Goal: Contribute content: Contribute content

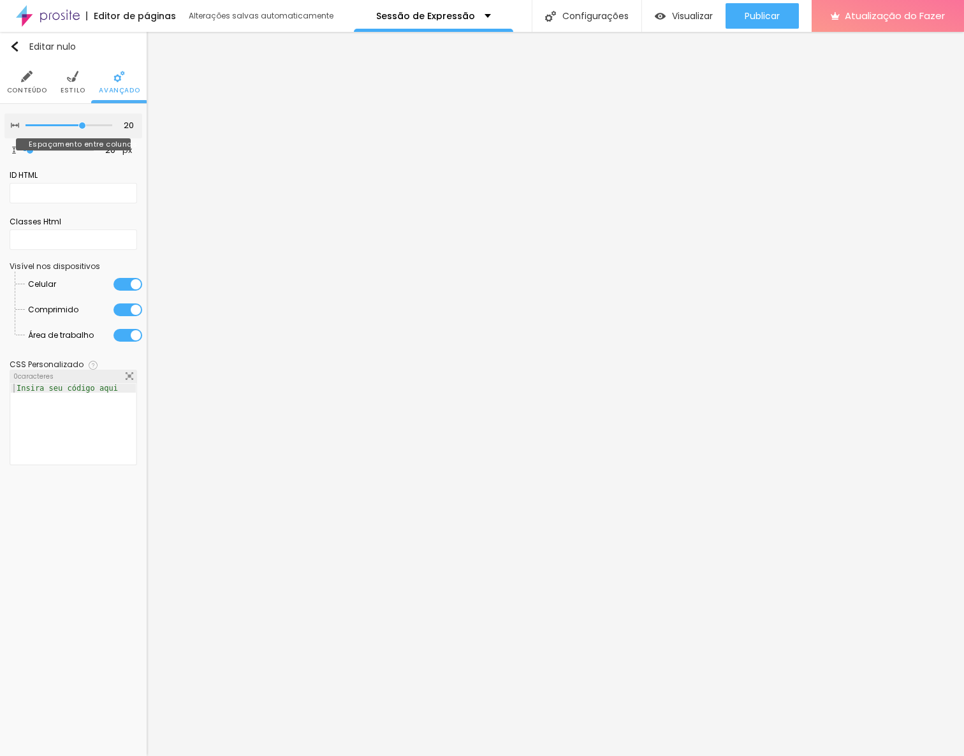
type input "15"
type input "10"
type input "5"
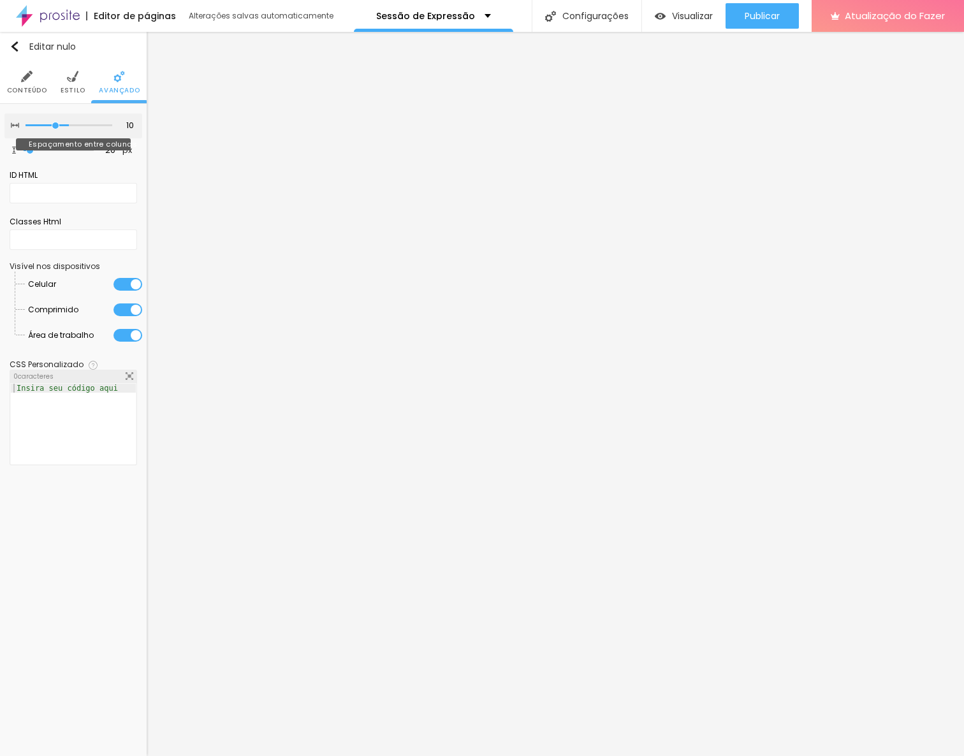
type input "5"
type input "0"
drag, startPoint x: 83, startPoint y: 124, endPoint x: 6, endPoint y: 129, distance: 77.3
type input "0"
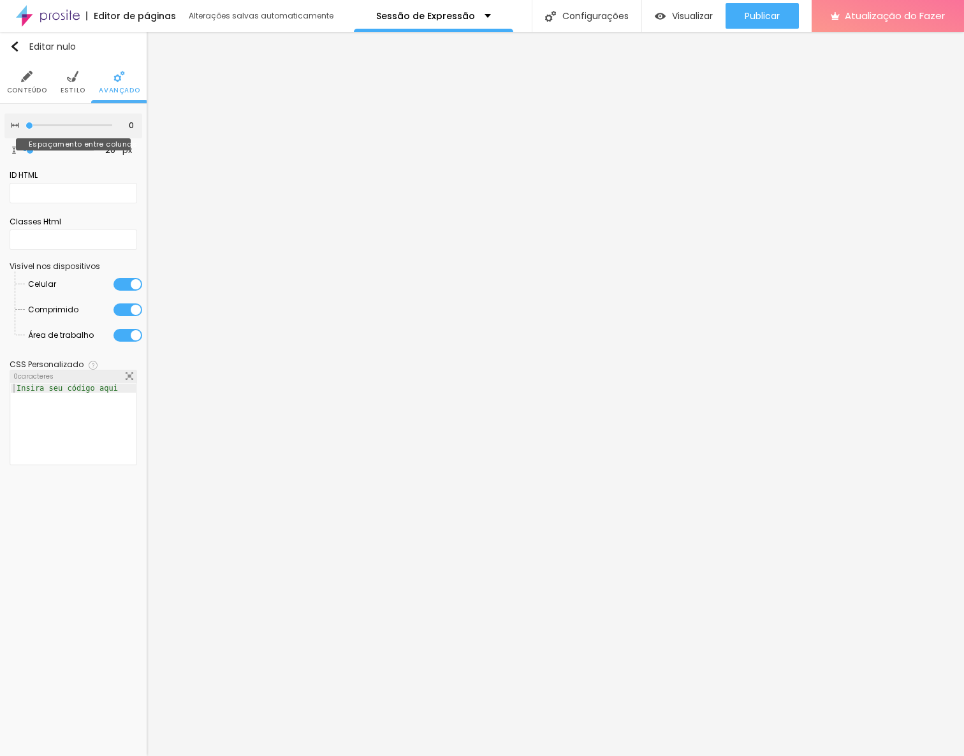
click at [25, 129] on input "range" at bounding box center [68, 125] width 87 height 6
type input "0"
type input "12"
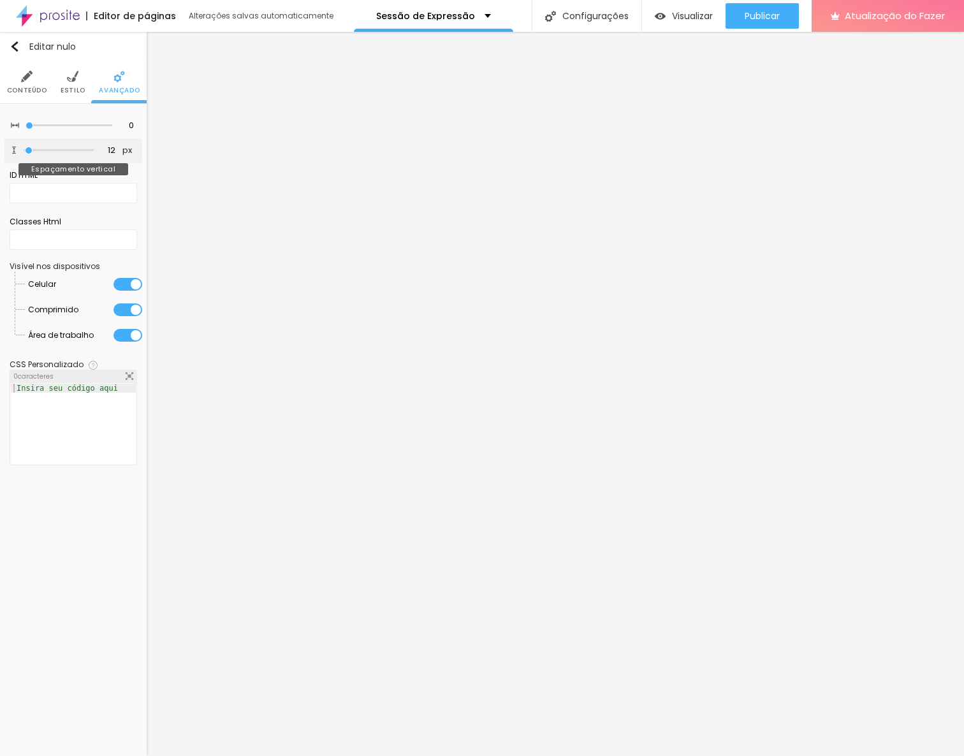
type input "31"
type input "37"
type input "43"
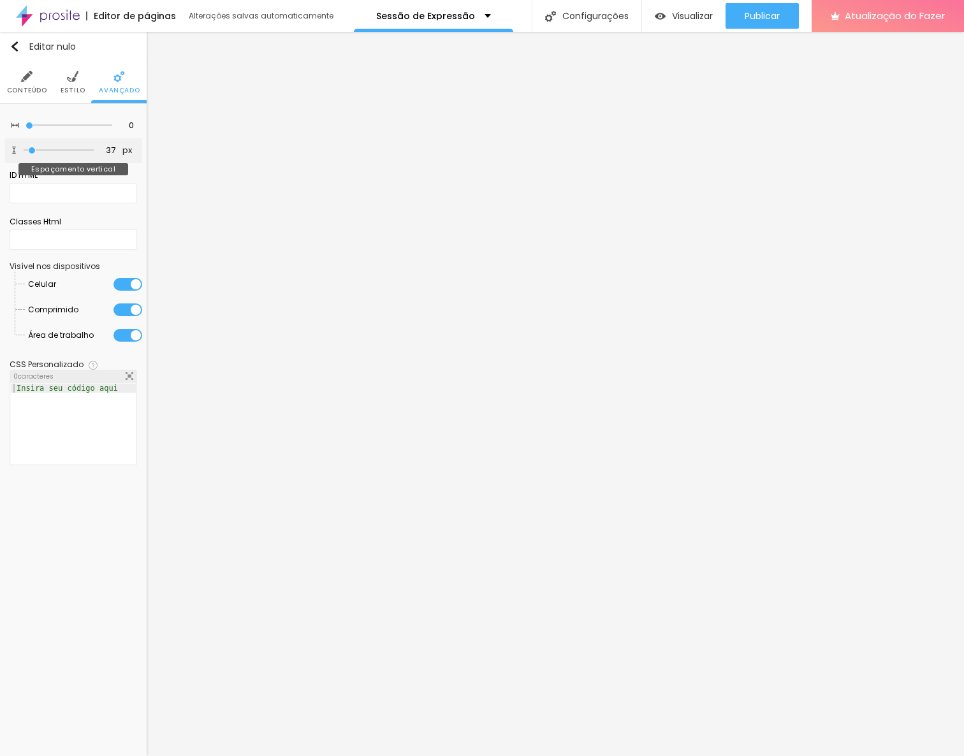
type input "43"
type input "50"
type input "56"
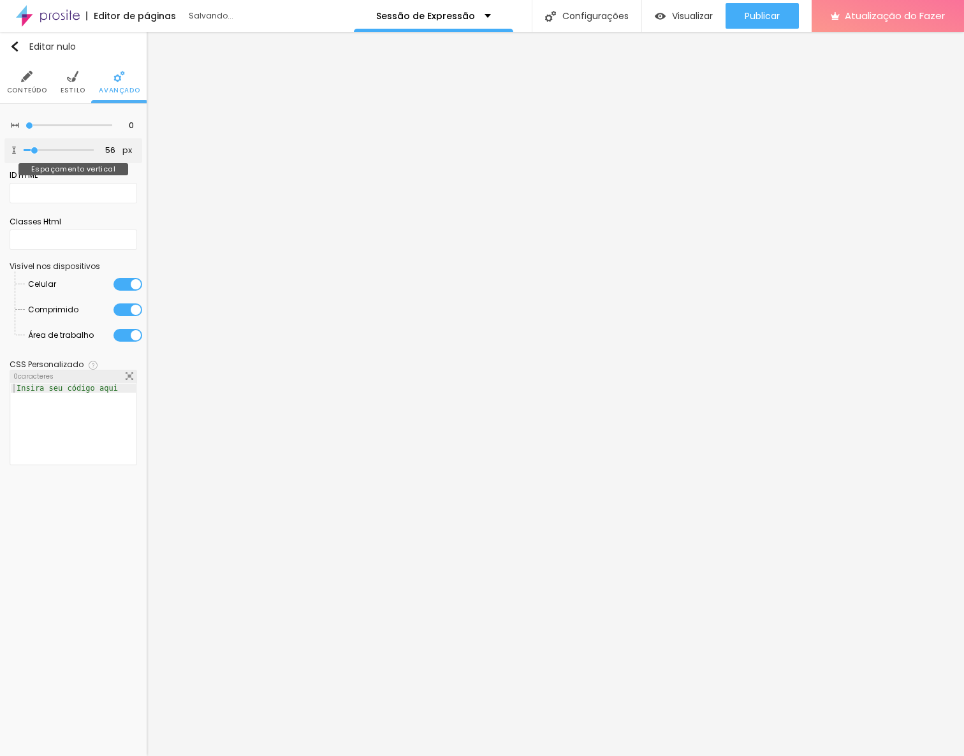
type input "62"
type input "56"
type input "43"
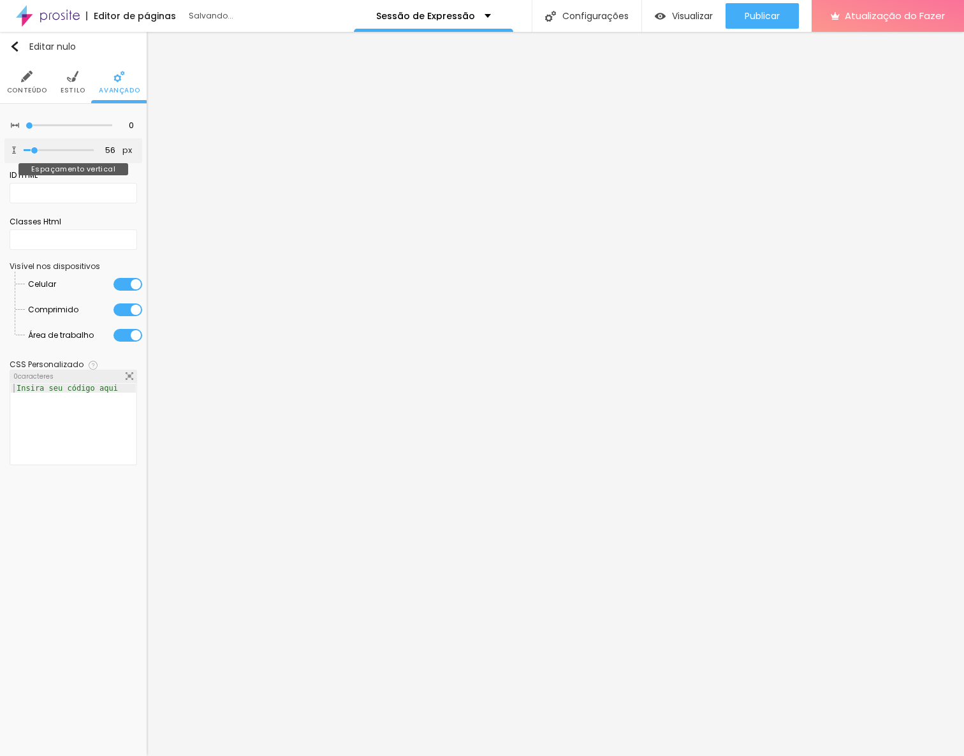
type input "43"
type input "37"
type input "31"
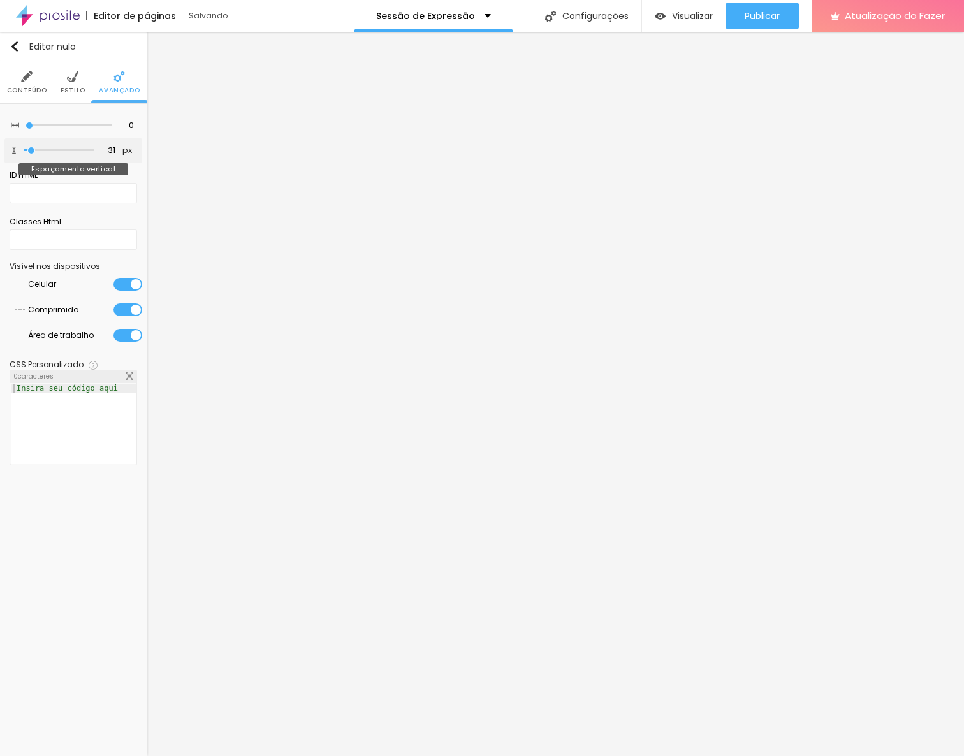
type input "24"
type input "18"
type input "12"
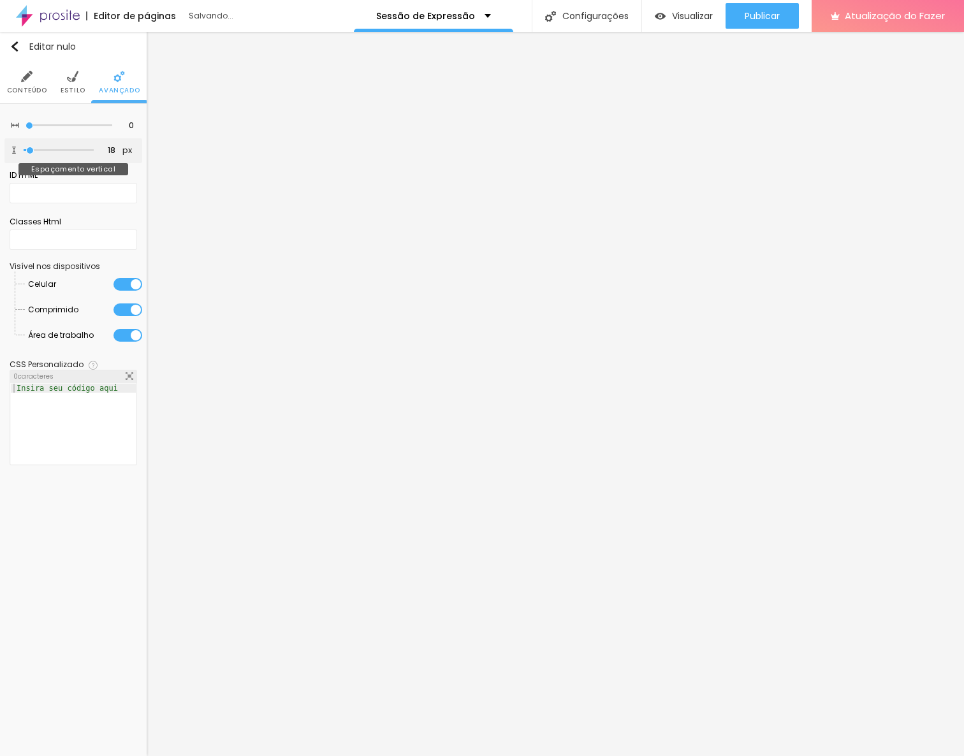
type input "12"
type input "5"
type input "12"
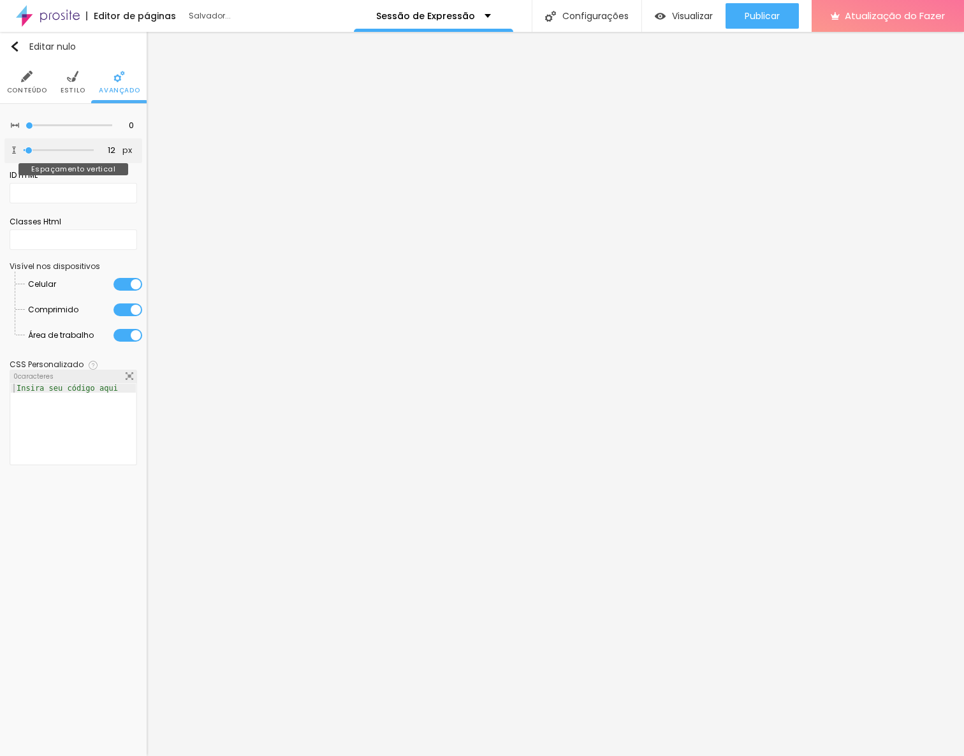
type input "18"
type input "24"
type input "31"
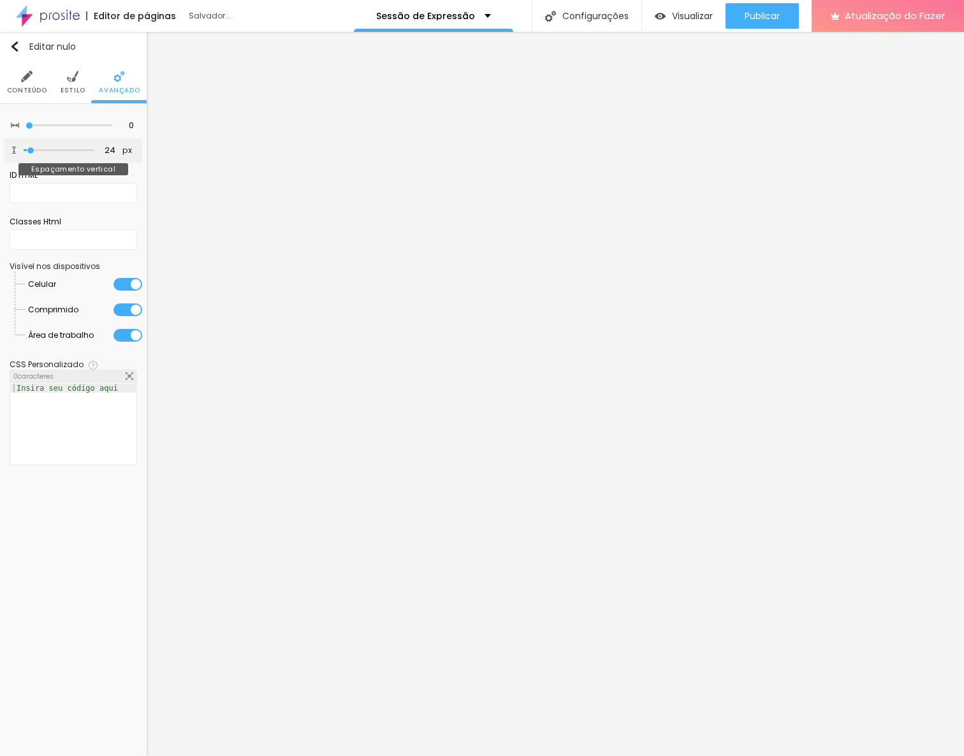
type input "31"
drag, startPoint x: 29, startPoint y: 148, endPoint x: 33, endPoint y: 158, distance: 10.9
type input "37"
click at [33, 154] on input "range" at bounding box center [59, 150] width 70 height 6
type input "37"
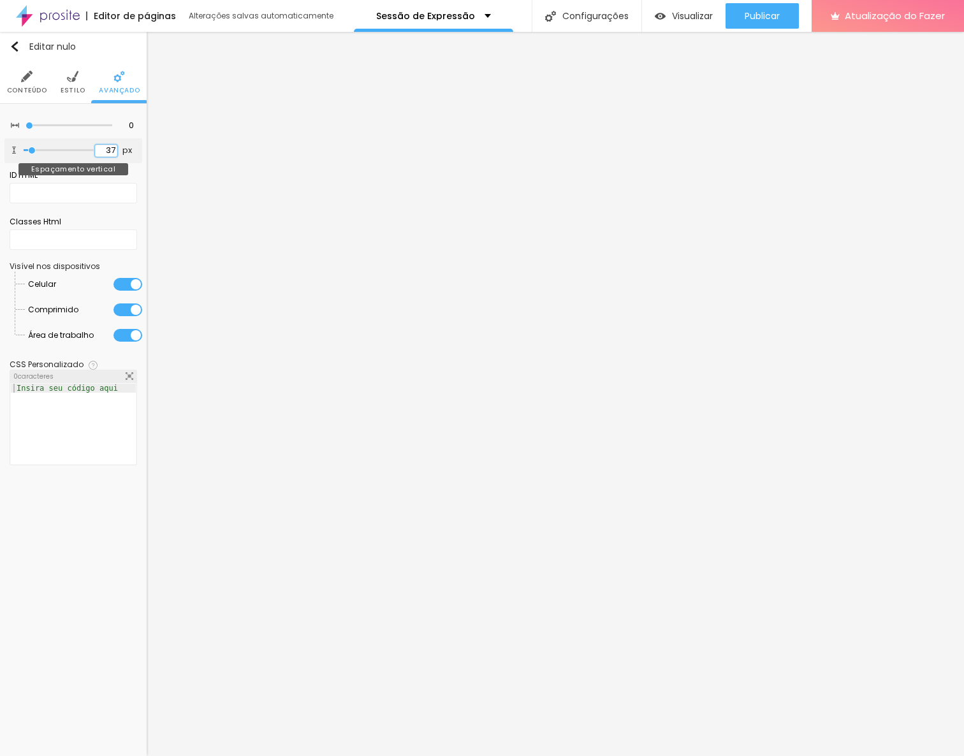
click at [114, 147] on input "37" at bounding box center [106, 151] width 22 height 12
click at [109, 151] on input "37" at bounding box center [106, 151] width 22 height 12
type input "2"
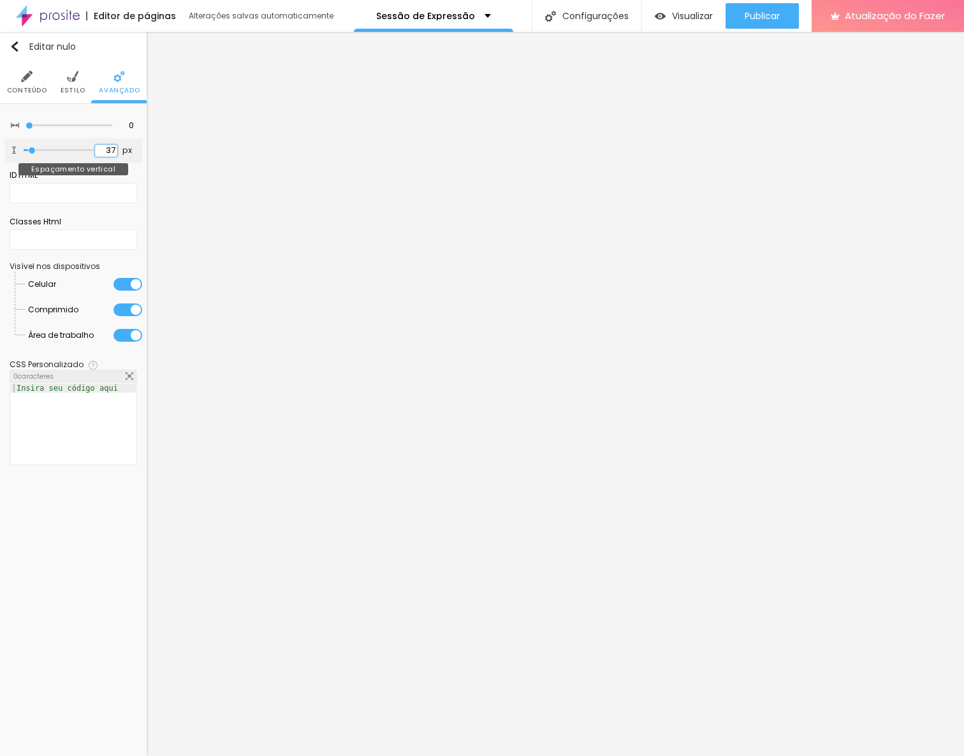
type input "2"
type input "20"
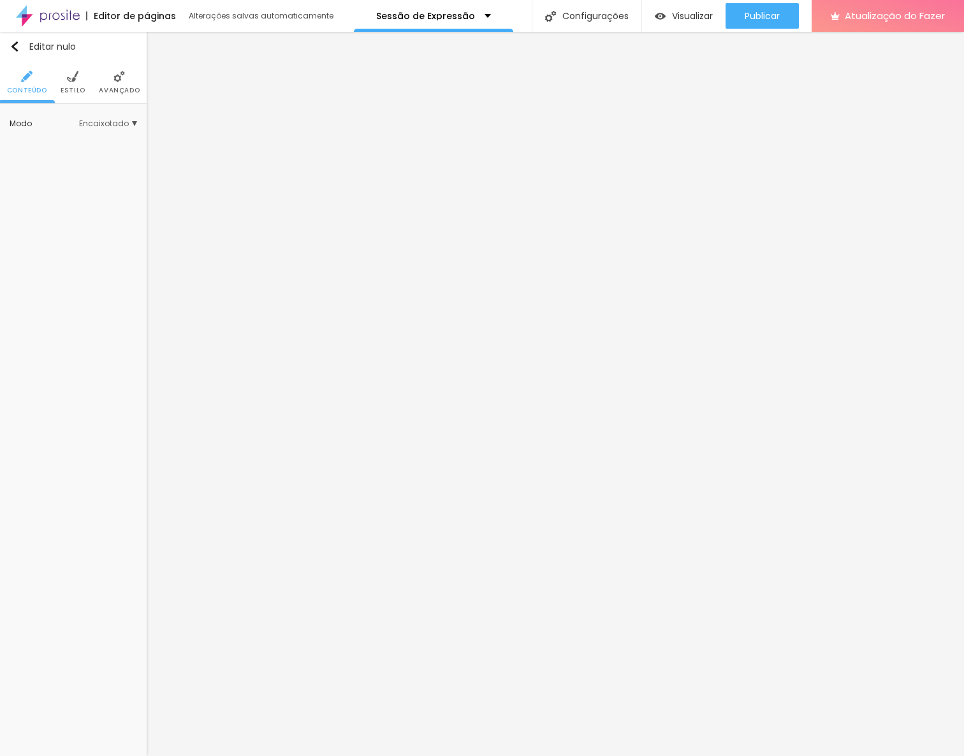
click at [108, 92] on font "Avançado" at bounding box center [119, 90] width 41 height 10
click at [120, 80] on img at bounding box center [118, 76] width 11 height 11
click at [116, 80] on img at bounding box center [118, 76] width 11 height 11
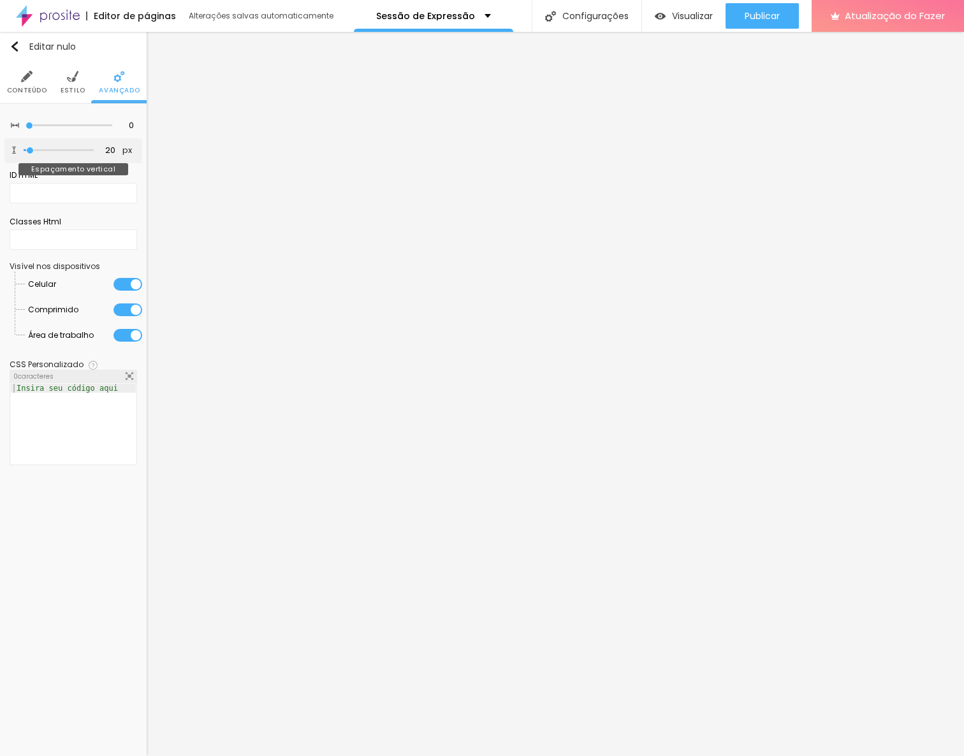
type input "0"
drag, startPoint x: 29, startPoint y: 151, endPoint x: 15, endPoint y: 152, distance: 14.1
type input "0"
click at [24, 152] on input "range" at bounding box center [59, 150] width 70 height 6
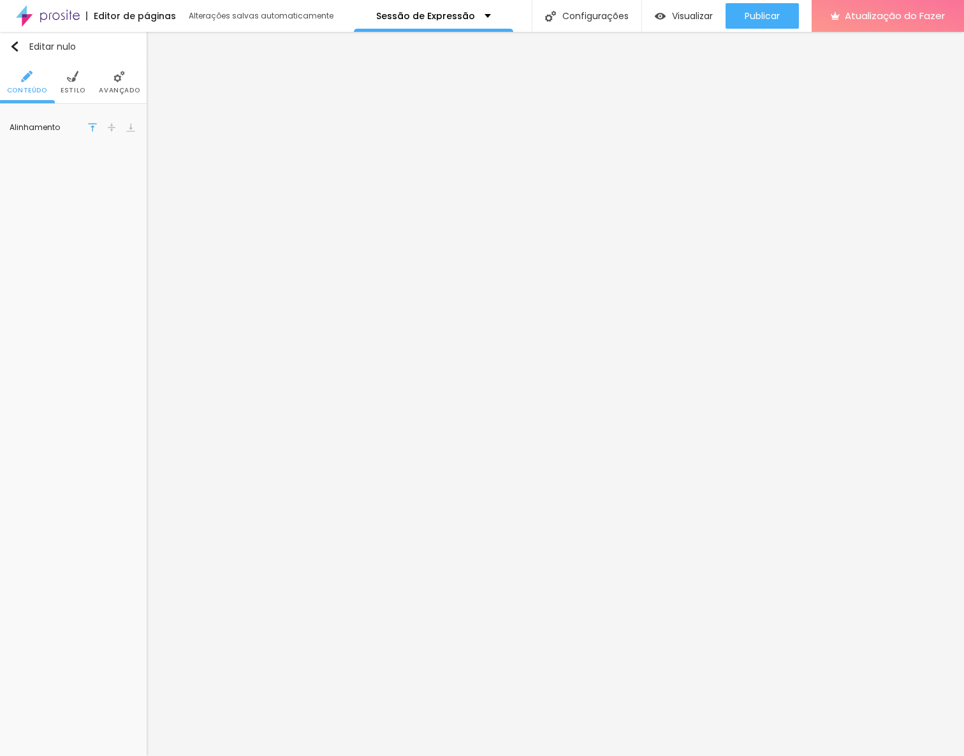
click at [114, 82] on li "Avançado" at bounding box center [119, 82] width 41 height 42
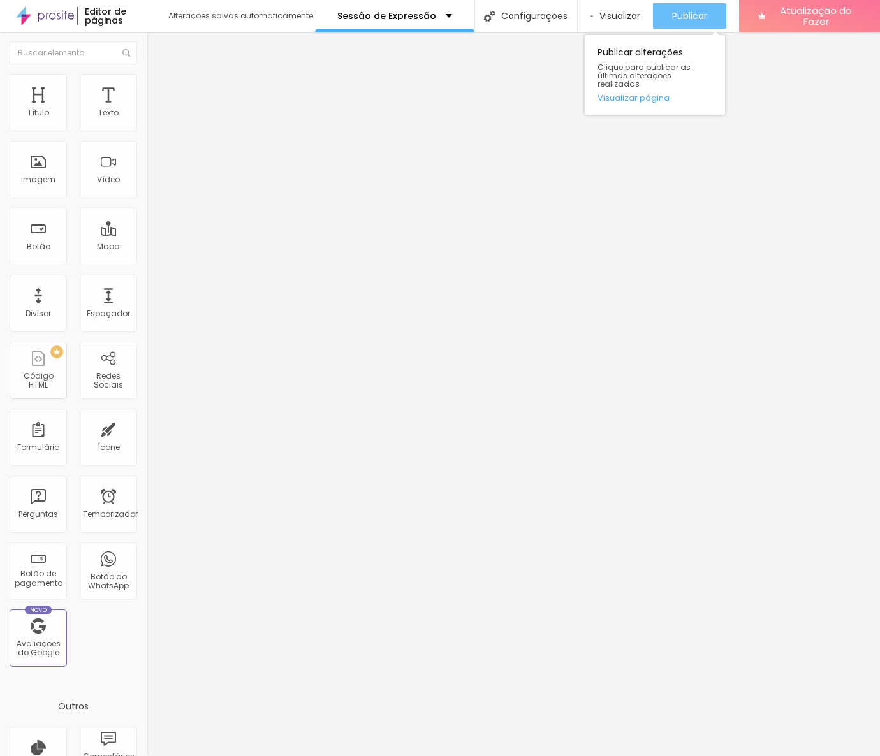
click at [687, 8] on div "Publicar" at bounding box center [689, 15] width 35 height 25
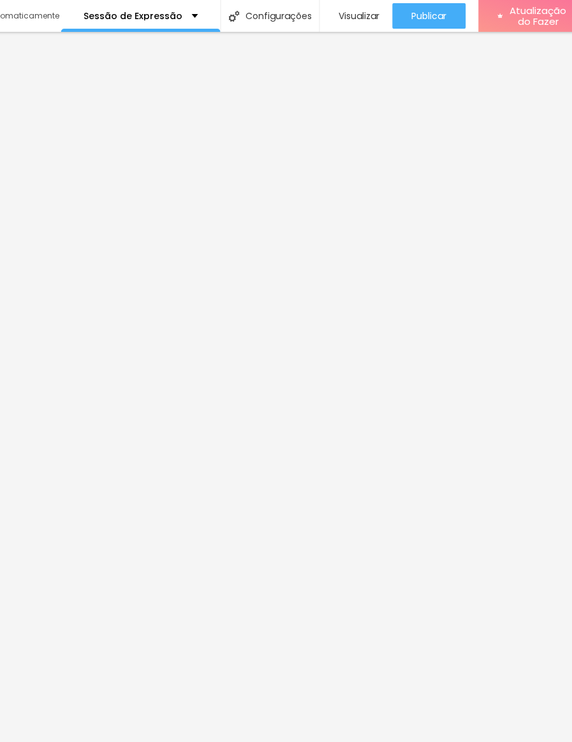
scroll to position [0, 246]
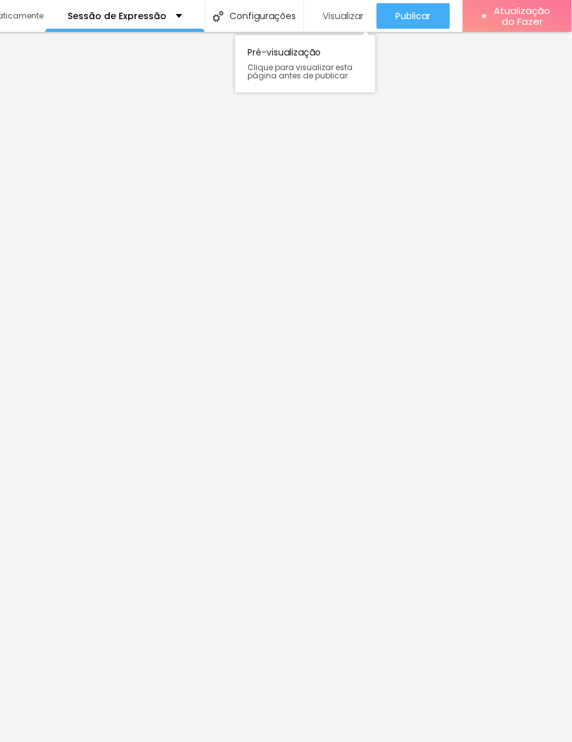
click at [347, 11] on font "Visualizar" at bounding box center [343, 16] width 41 height 13
